Goal: Information Seeking & Learning: Learn about a topic

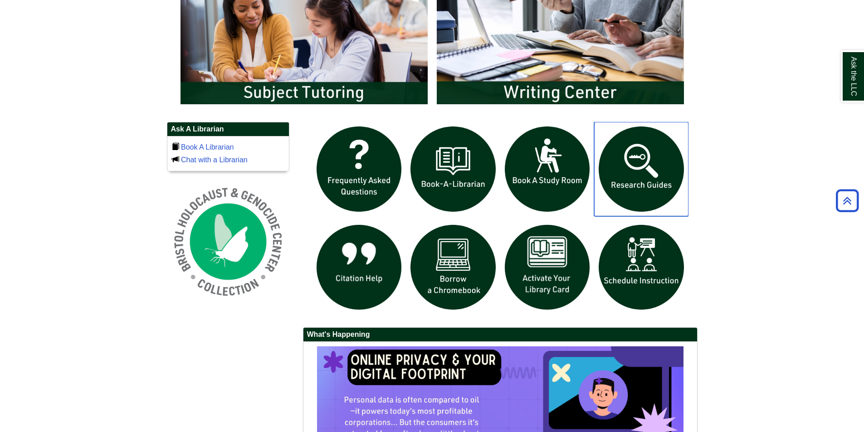
click at [642, 184] on img "slideshow" at bounding box center [641, 169] width 94 height 94
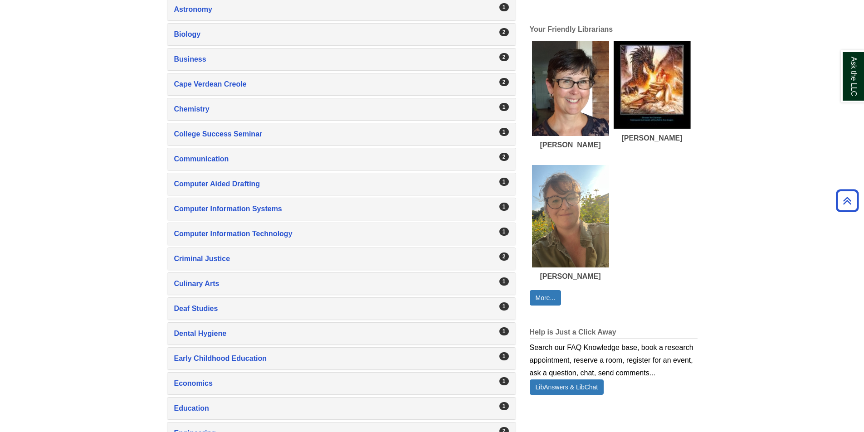
scroll to position [499, 0]
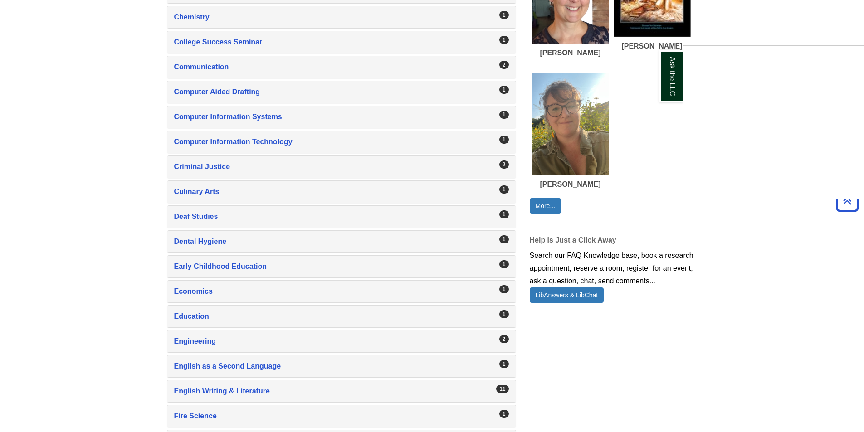
click at [199, 393] on div "Ask the LLC" at bounding box center [432, 216] width 864 height 432
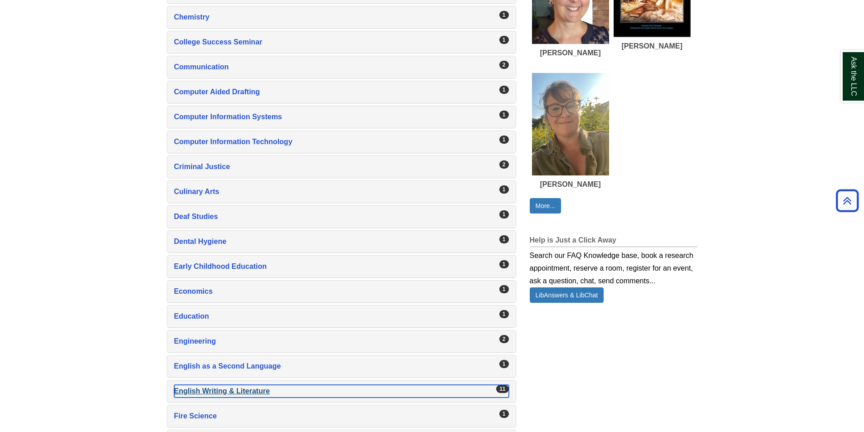
click at [201, 388] on div "English Writing & Literature , 11 guides" at bounding box center [341, 391] width 335 height 13
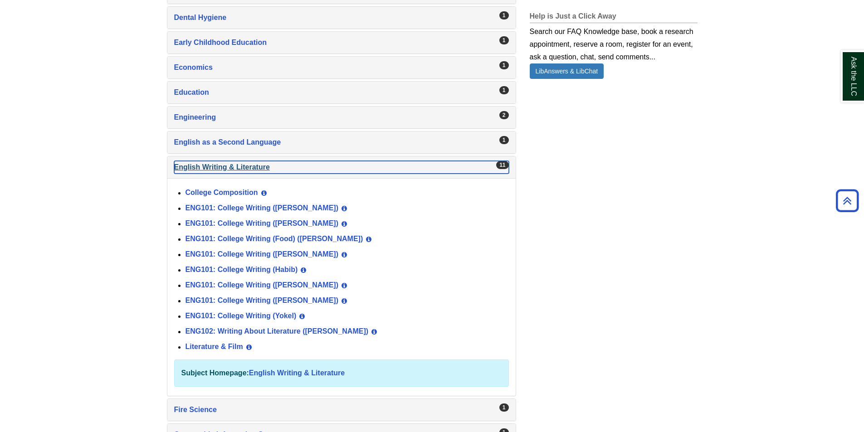
scroll to position [725, 0]
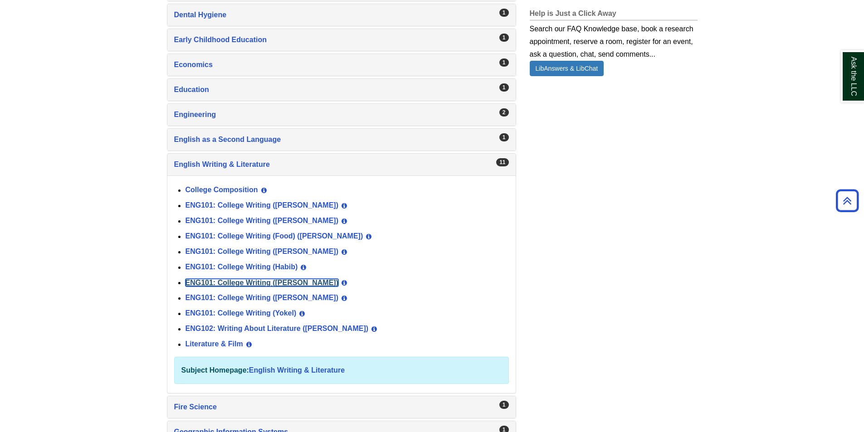
click at [245, 282] on link "ENG101: College Writing (Norris)" at bounding box center [262, 283] width 153 height 8
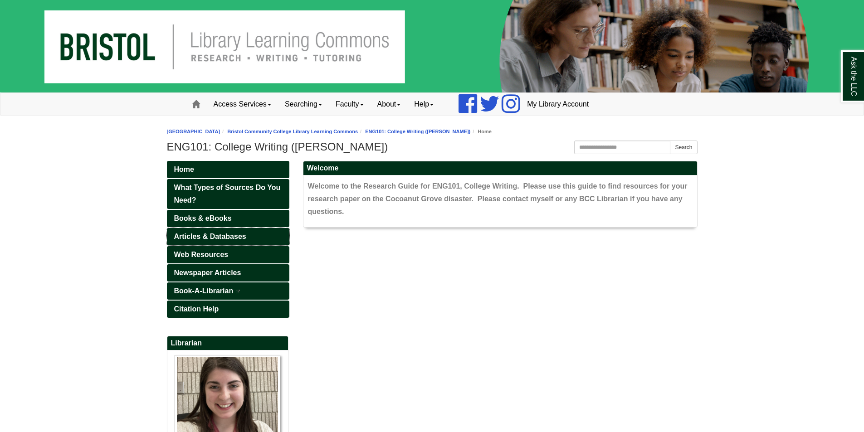
click at [208, 238] on span "Articles & Databases" at bounding box center [210, 237] width 72 height 8
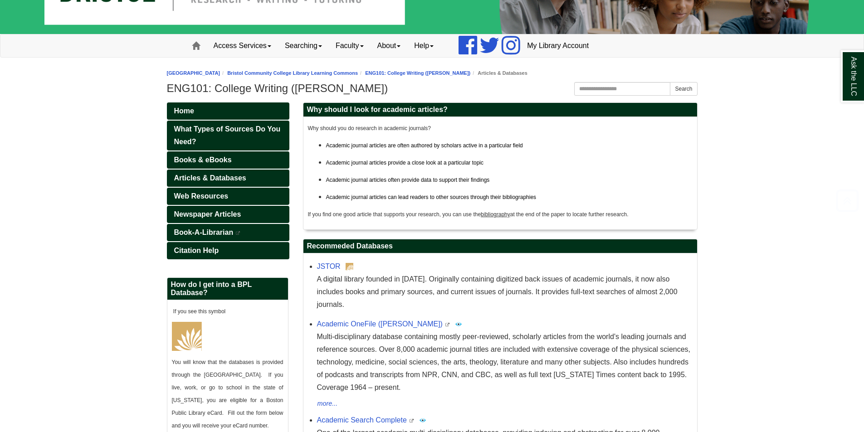
scroll to position [136, 0]
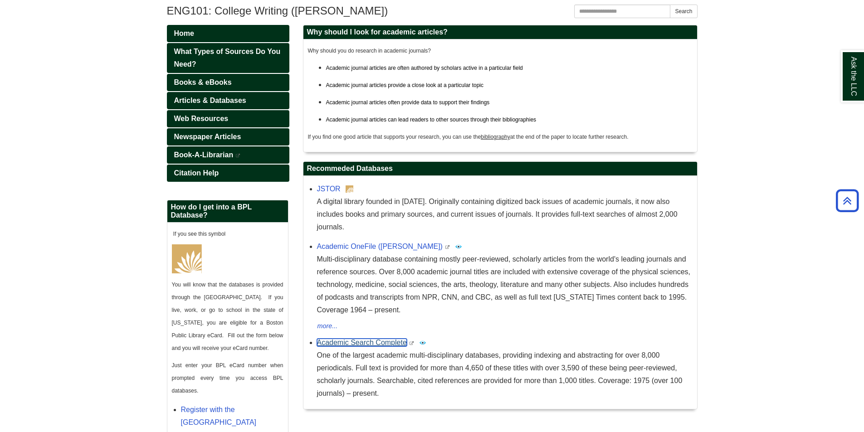
click at [350, 339] on link "Academic Search Complete" at bounding box center [362, 343] width 90 height 8
